Goal: Find specific page/section: Find specific page/section

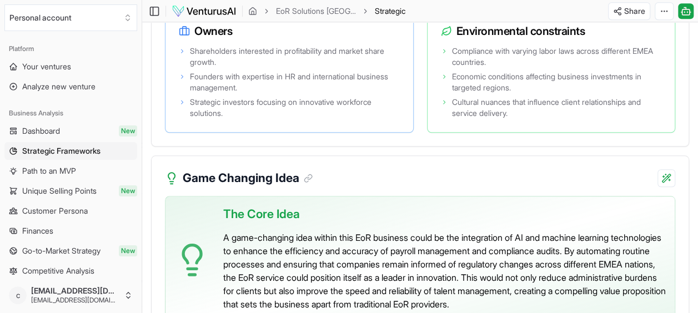
scroll to position [2666, 0]
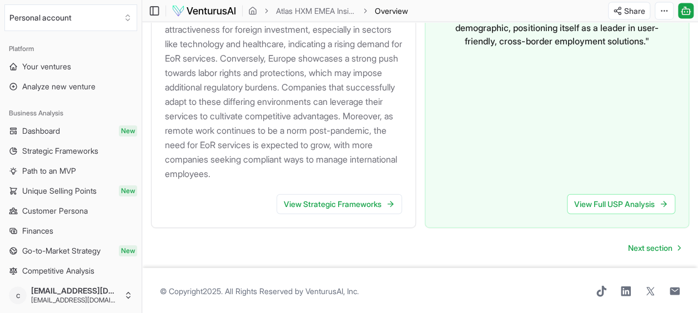
scroll to position [1277, 0]
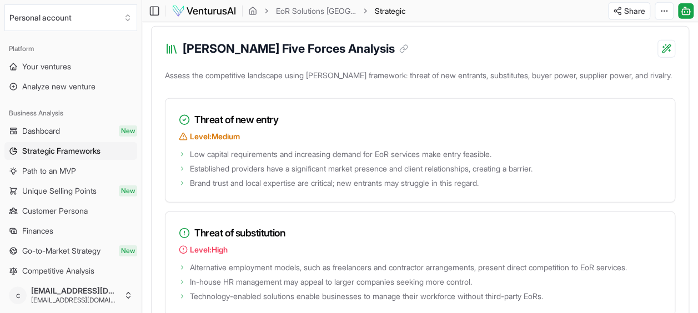
scroll to position [1547, 0]
